Goal: Find specific page/section

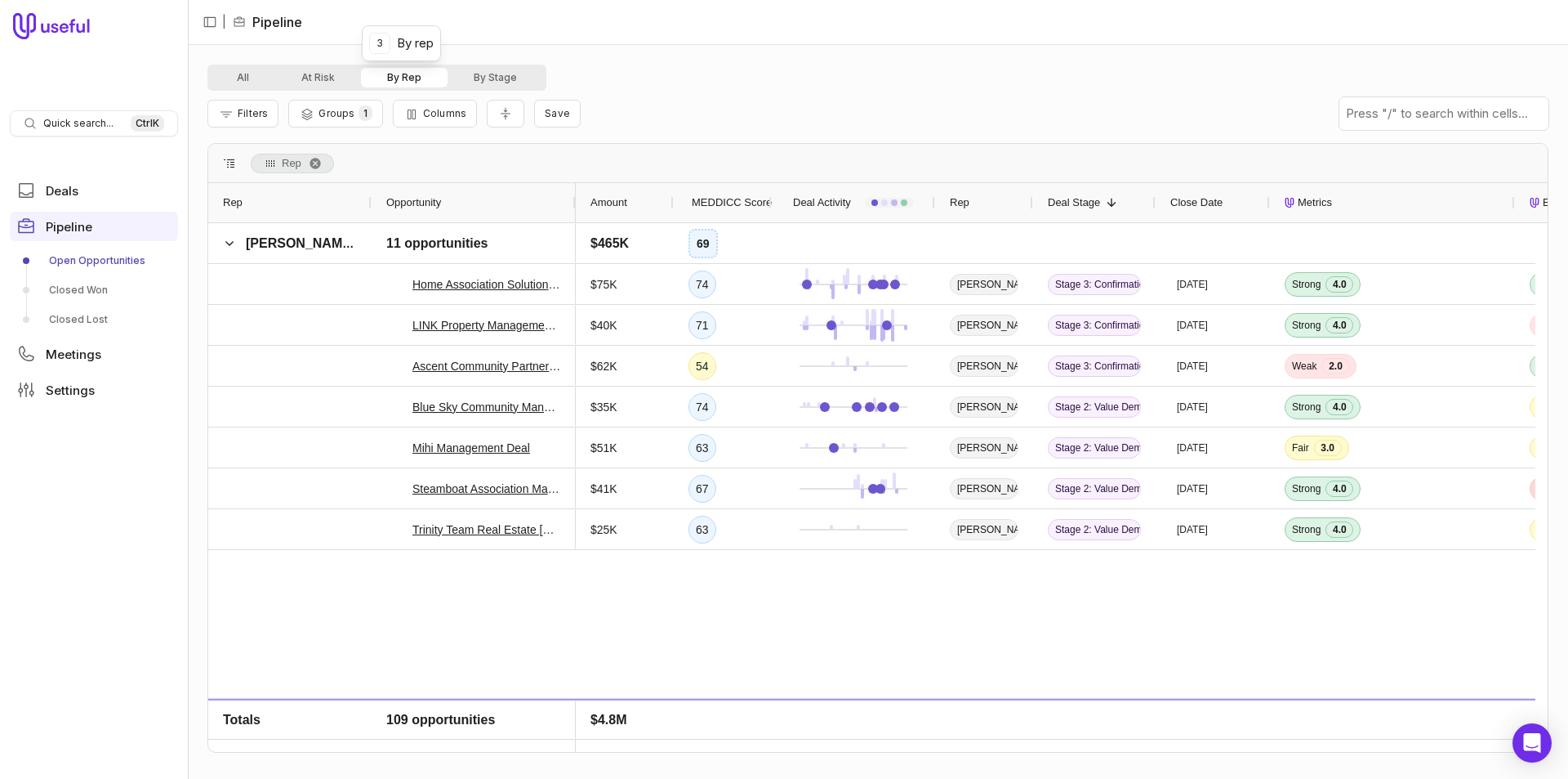
scroll to position [1225, 0]
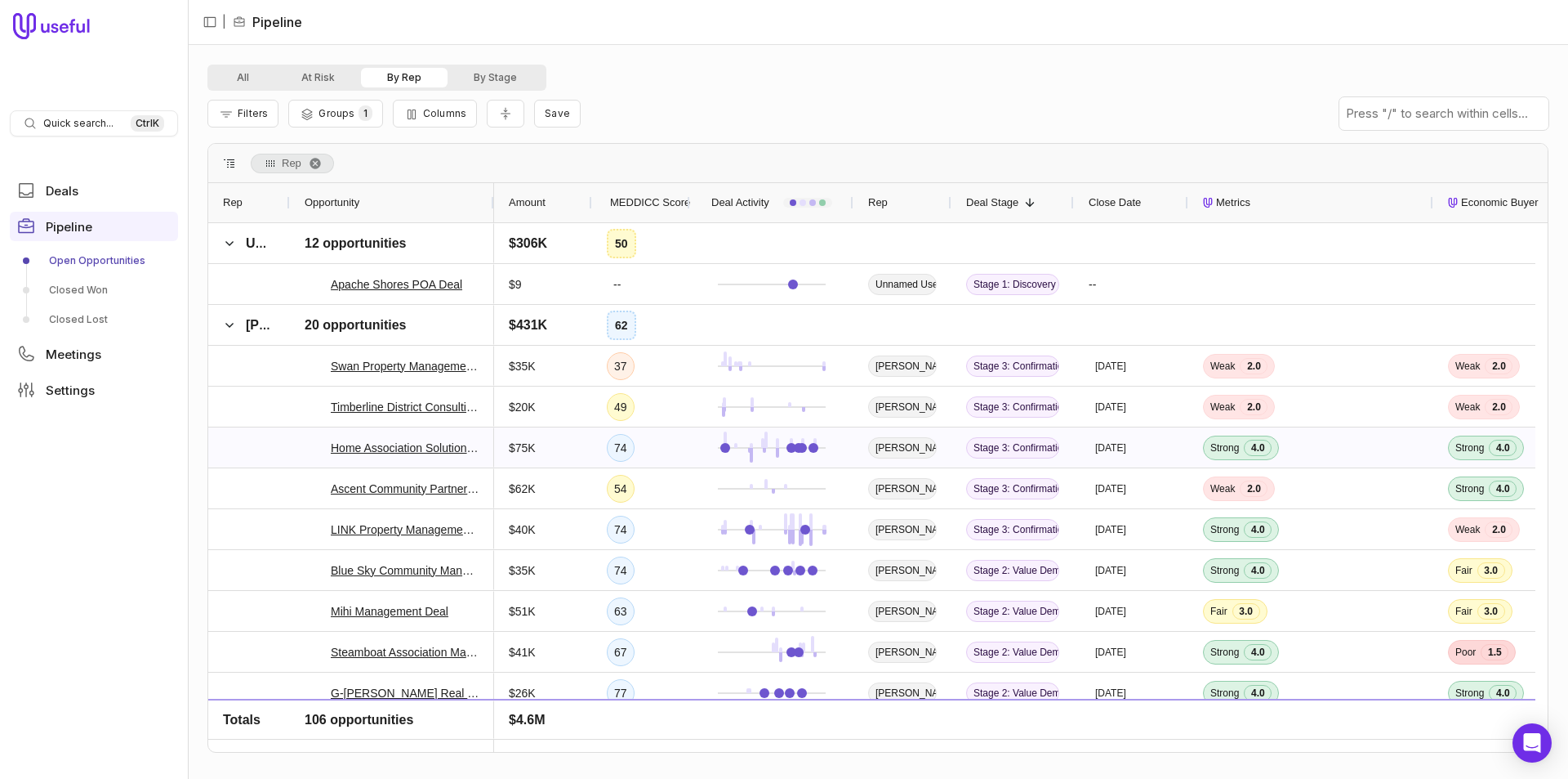
scroll to position [2042, 0]
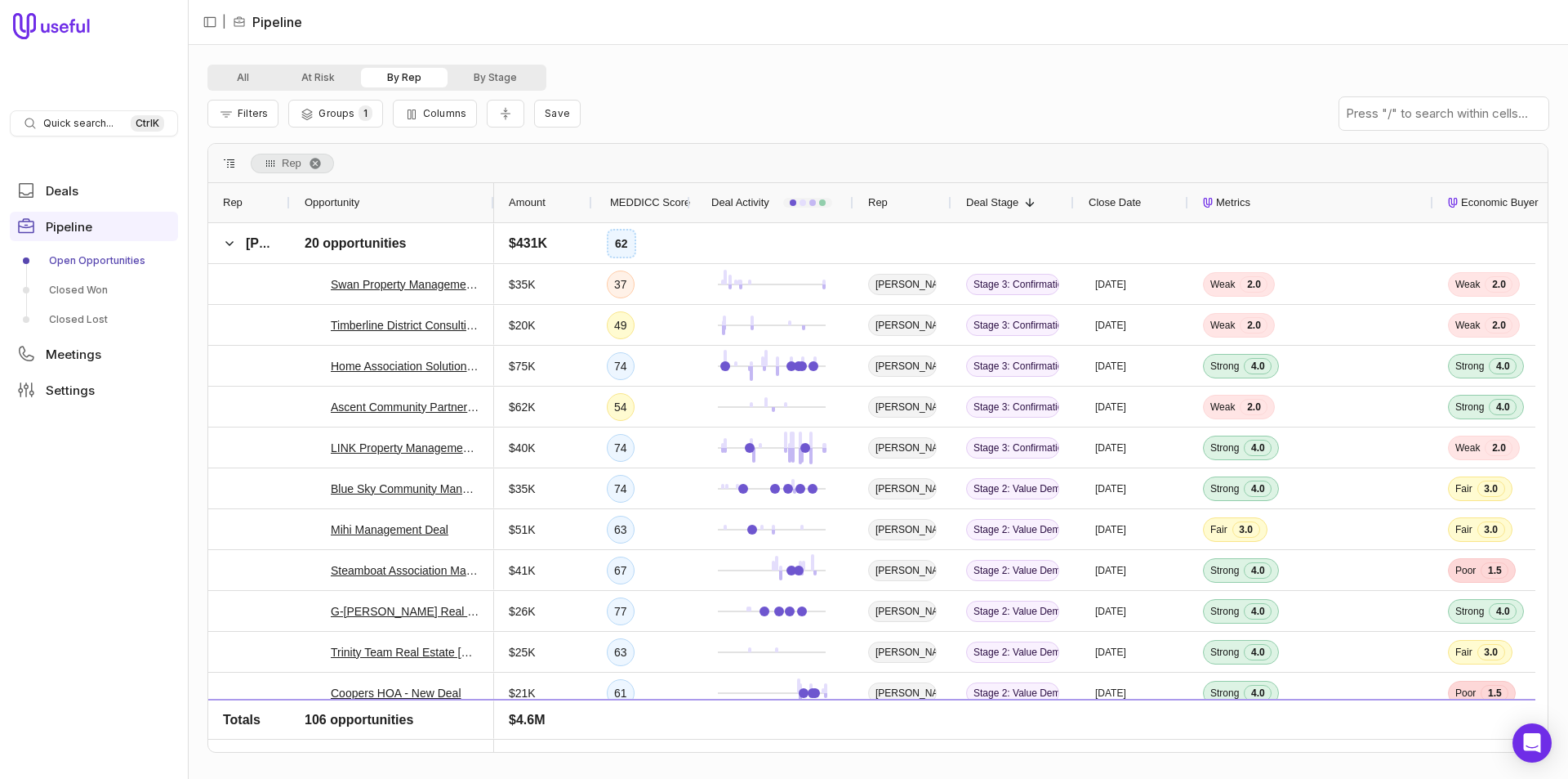
click at [659, 209] on span "MEDDICC Score" at bounding box center [650, 203] width 80 height 20
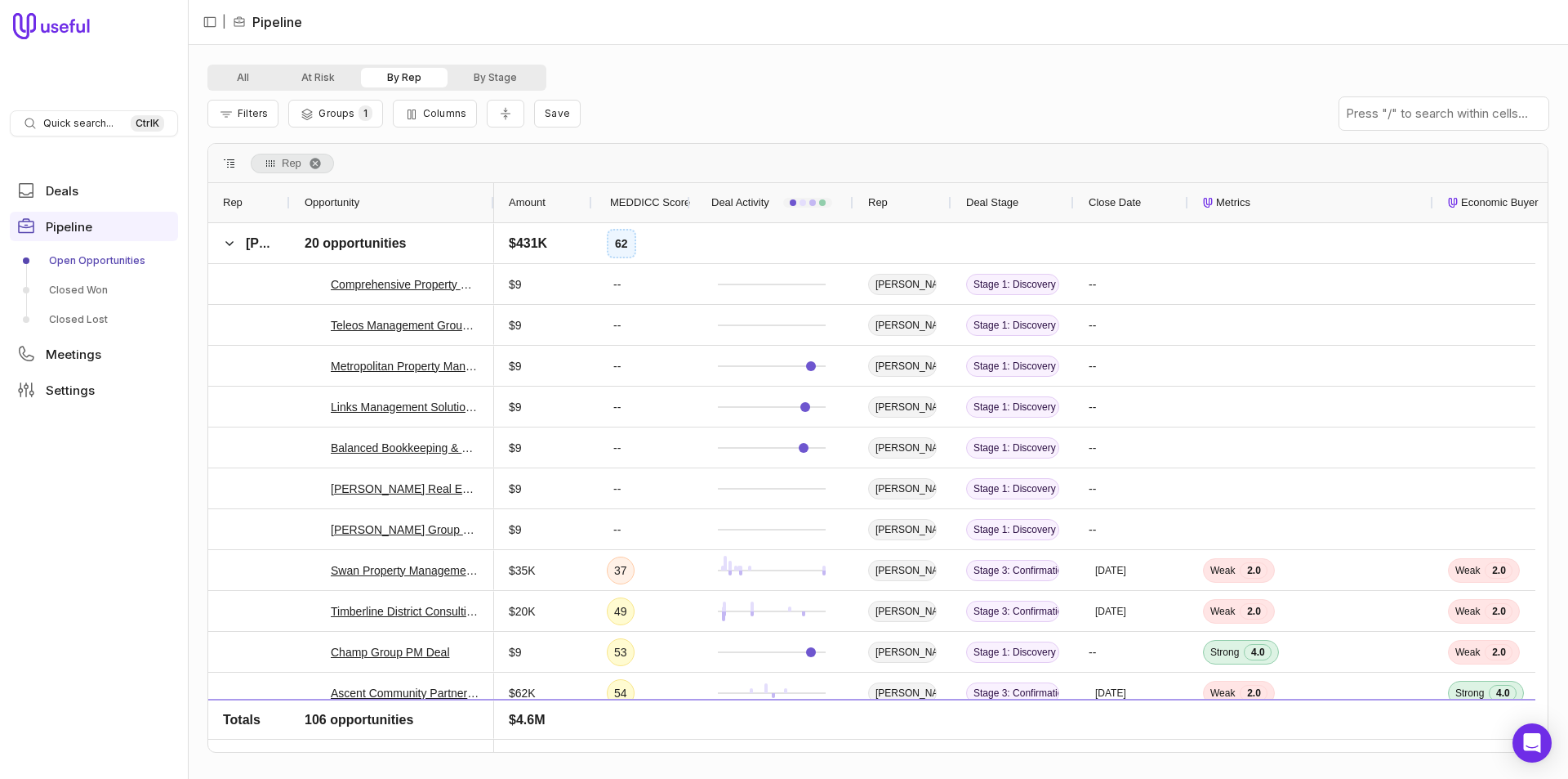
click at [647, 214] on div "MEDDICC Score" at bounding box center [641, 202] width 69 height 39
